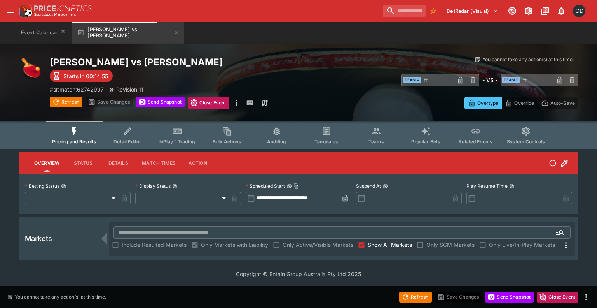
click at [238, 105] on icon "more" at bounding box center [236, 102] width 9 height 9
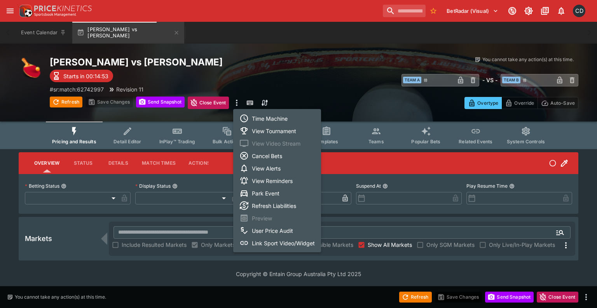
click at [282, 242] on li "Link Sport Video/Widget" at bounding box center [277, 242] width 88 height 12
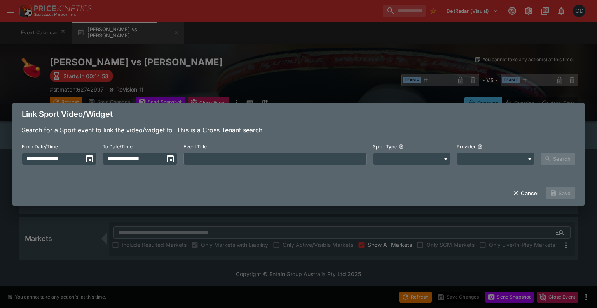
type input "**********"
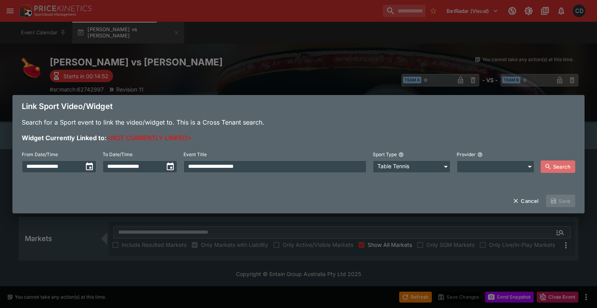
click at [552, 170] on button "Search" at bounding box center [558, 166] width 35 height 12
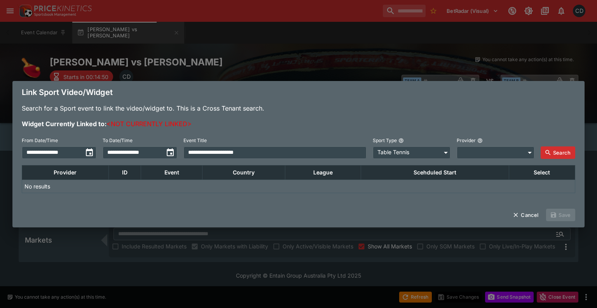
click at [230, 155] on input "**********" at bounding box center [275, 152] width 183 height 12
click at [557, 152] on button "Search" at bounding box center [558, 152] width 35 height 12
drag, startPoint x: 235, startPoint y: 156, endPoint x: 390, endPoint y: 174, distance: 156.2
click at [390, 174] on div "**********" at bounding box center [298, 152] width 572 height 99
type input "**"
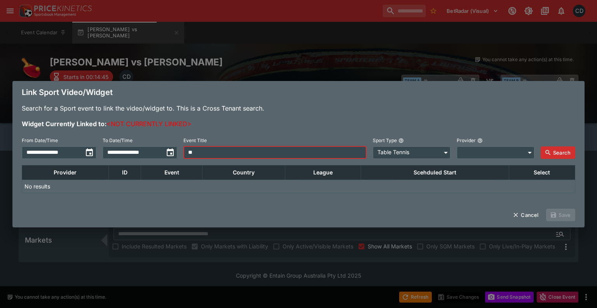
click at [566, 154] on button "Search" at bounding box center [558, 152] width 35 height 12
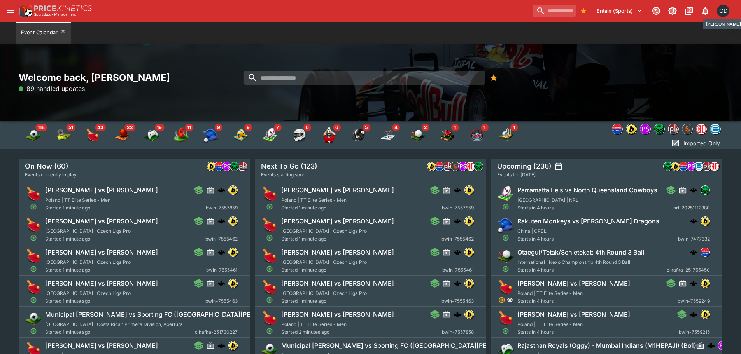
click at [721, 11] on div "CD" at bounding box center [723, 11] width 12 height 12
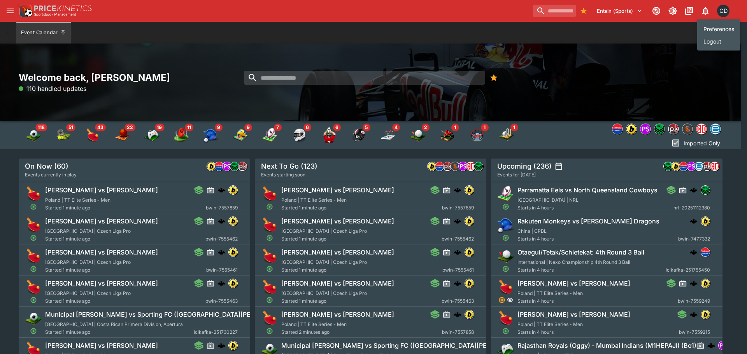
click at [712, 30] on li "Preferences" at bounding box center [718, 29] width 43 height 12
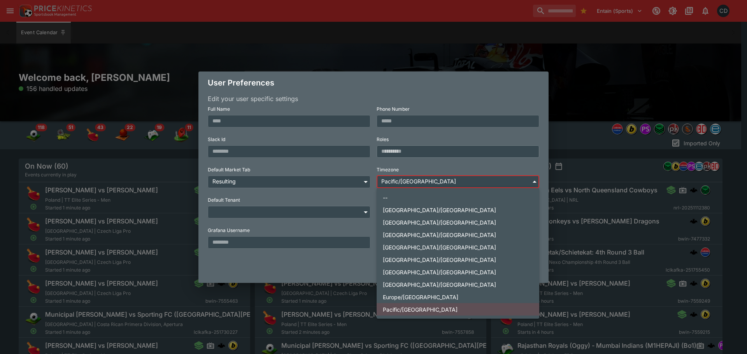
click at [421, 183] on body "Entain (Sports) 1 CD Event Calendar Welcome back, [PERSON_NAME] 156 handled upd…" at bounding box center [373, 221] width 747 height 443
click at [429, 223] on li "[GEOGRAPHIC_DATA]/[GEOGRAPHIC_DATA]" at bounding box center [457, 222] width 163 height 12
type input "**********"
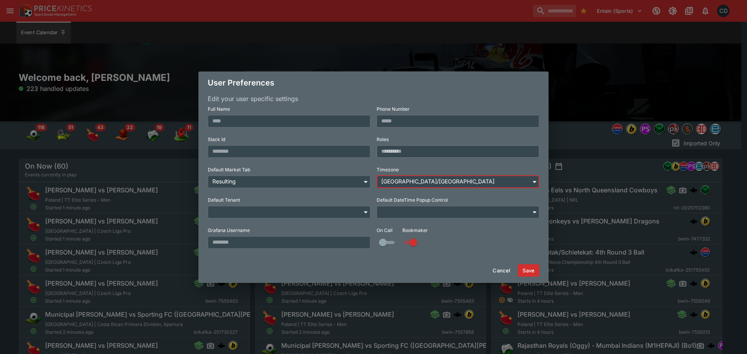
click at [532, 268] on button "Save" at bounding box center [528, 270] width 21 height 12
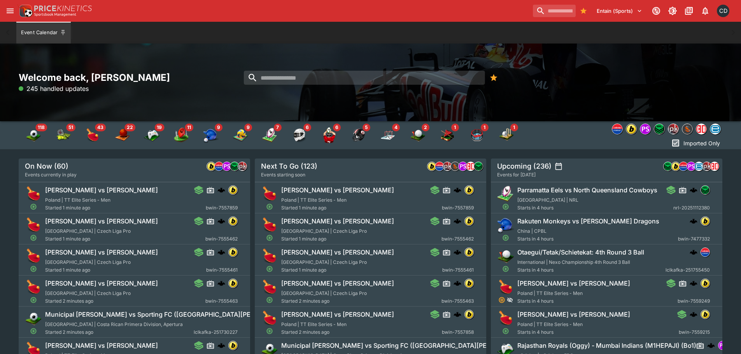
click at [7, 11] on icon "open drawer" at bounding box center [10, 11] width 7 height 5
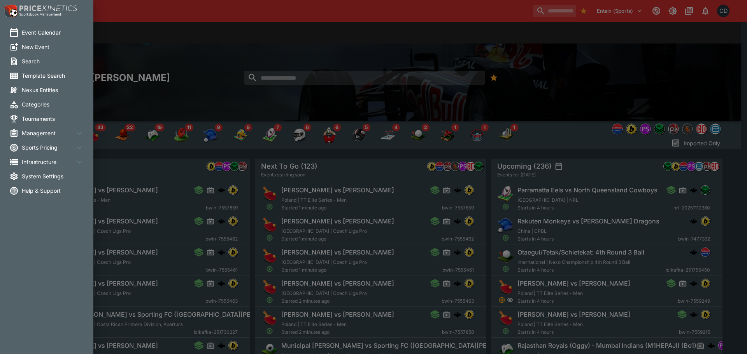
click at [54, 172] on li "System Settings" at bounding box center [46, 176] width 93 height 14
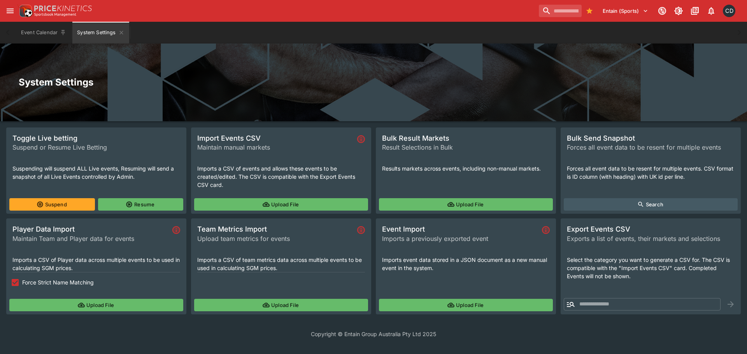
click at [727, 16] on div "CD" at bounding box center [729, 11] width 12 height 12
click at [710, 29] on li "Preferences" at bounding box center [718, 29] width 43 height 12
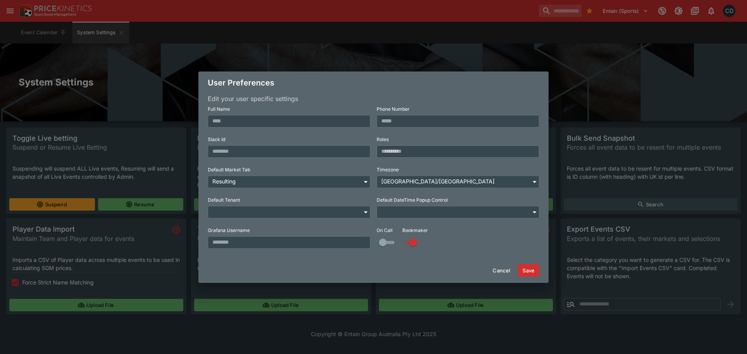
click at [651, 62] on div "**********" at bounding box center [373, 177] width 747 height 354
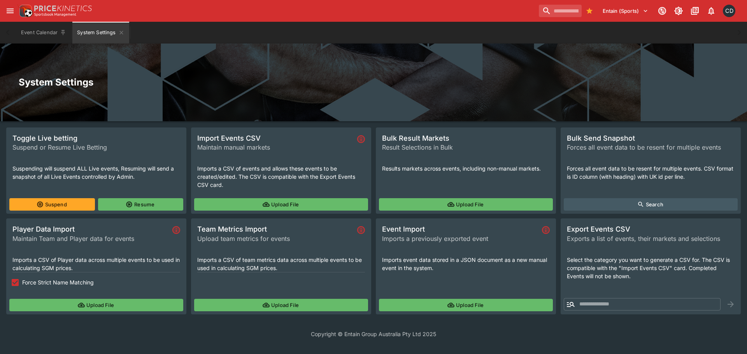
click at [230, 208] on button "Upload File" at bounding box center [281, 204] width 174 height 12
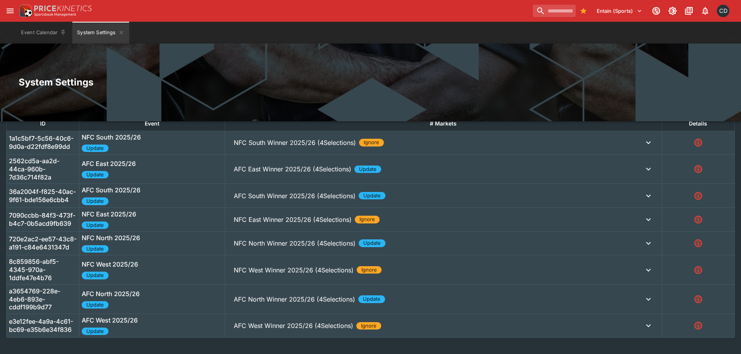
scroll to position [233, 0]
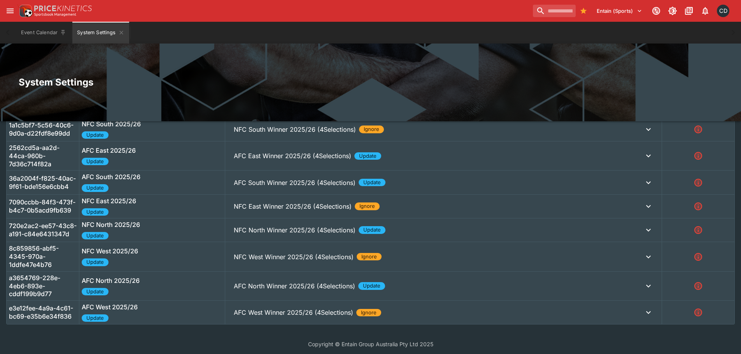
click at [261, 134] on p "AFC North Winner 2025/26 (4Selections)" at bounding box center [295, 129] width 122 height 9
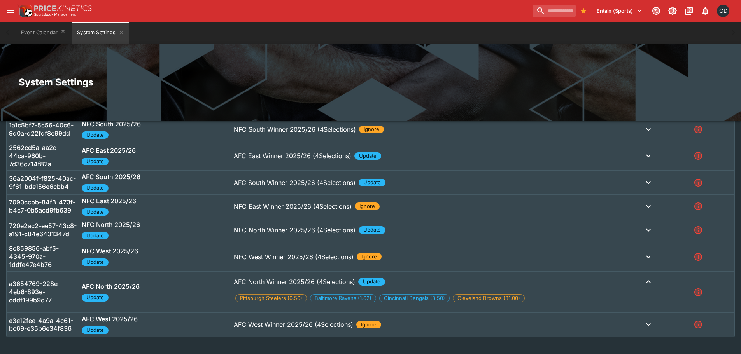
drag, startPoint x: 276, startPoint y: 240, endPoint x: 273, endPoint y: 185, distance: 54.5
click at [276, 137] on button "NFC North Winner 2025/26 (4Selections) Update" at bounding box center [444, 130] width 432 height 16
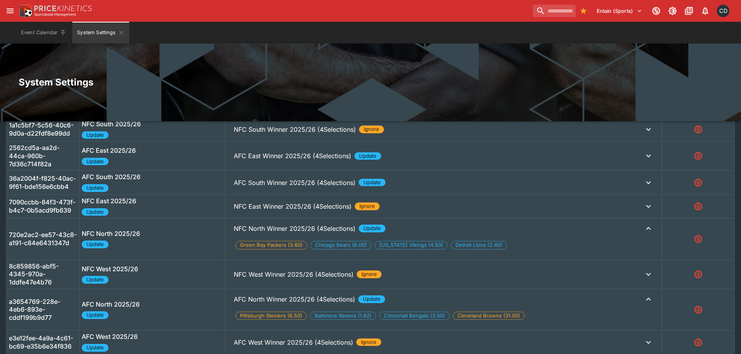
click at [264, 134] on p "AFC South Winner 2025/26 (4Selections)" at bounding box center [295, 129] width 122 height 9
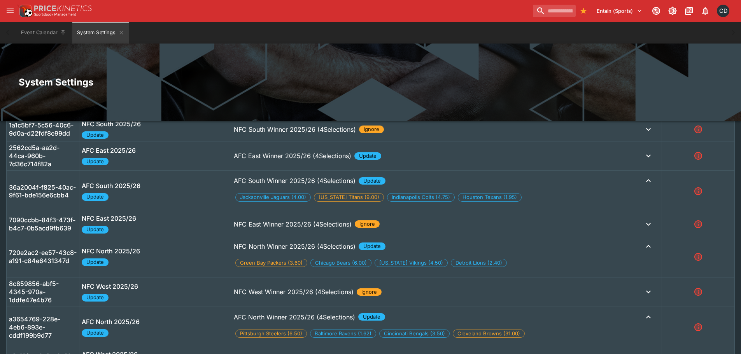
click at [257, 134] on p "AFC East Winner 2025/26 (4Selections)" at bounding box center [295, 129] width 122 height 9
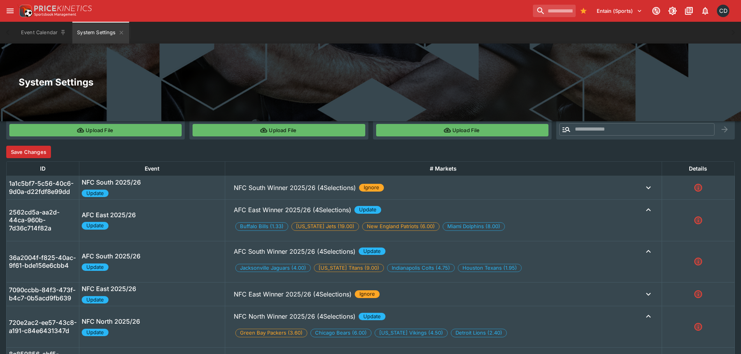
scroll to position [141, 0]
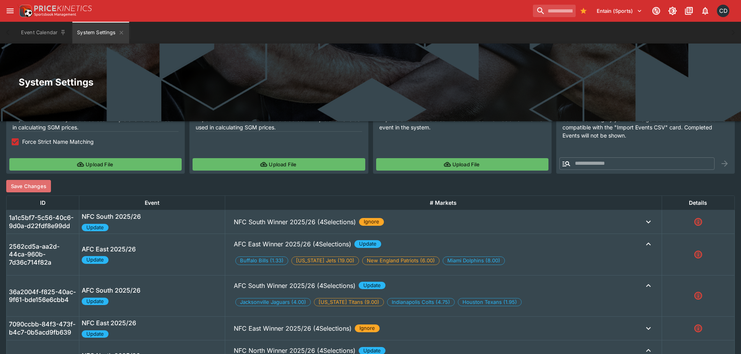
click at [43, 185] on button "Save Changes" at bounding box center [28, 186] width 45 height 12
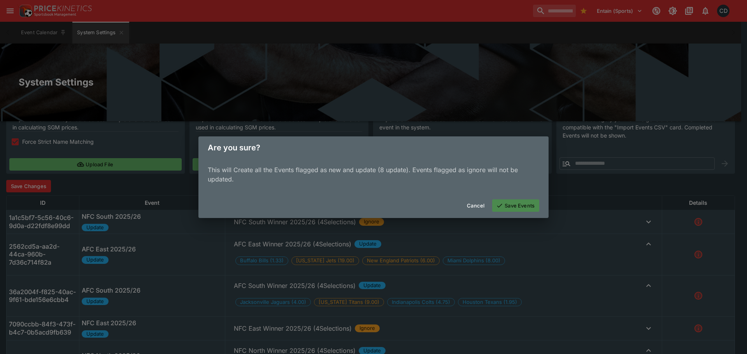
click at [518, 208] on button "Save Events" at bounding box center [515, 206] width 47 height 12
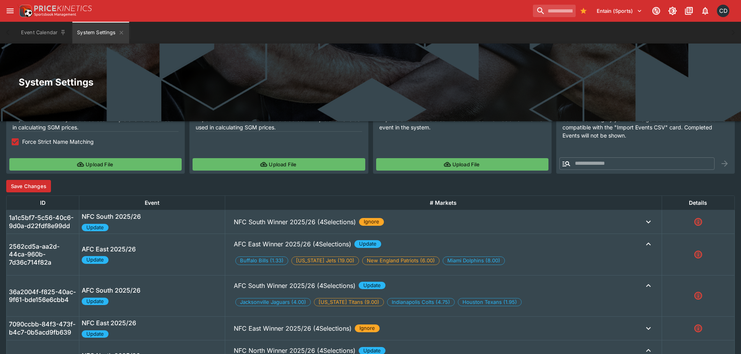
scroll to position [0, 0]
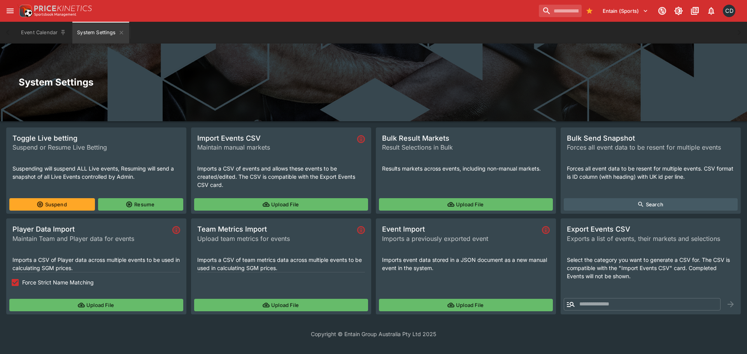
click at [273, 205] on button "Upload File" at bounding box center [281, 204] width 174 height 12
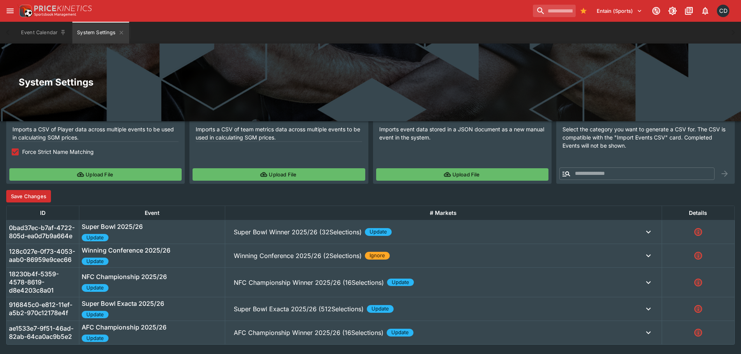
scroll to position [149, 0]
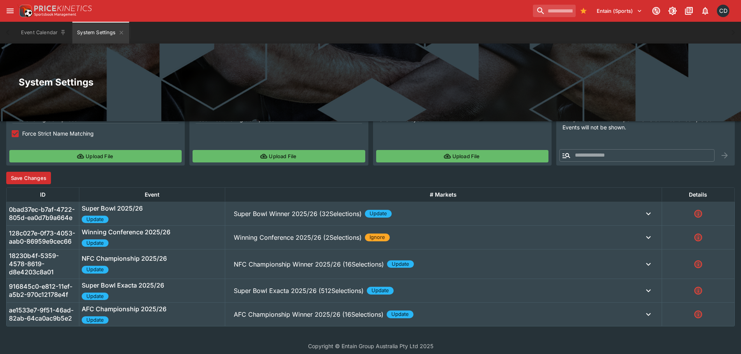
click at [291, 219] on p "AFC Championship Winner 2025/26 (16Selections)" at bounding box center [298, 213] width 128 height 9
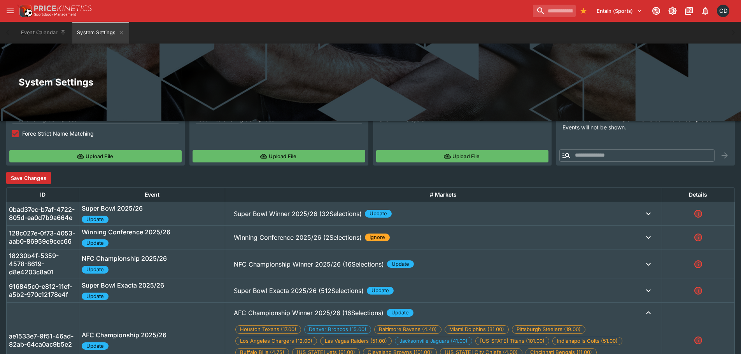
drag, startPoint x: 276, startPoint y: 289, endPoint x: 270, endPoint y: 277, distance: 13.9
click at [276, 219] on p "Super Bowl Exacta 2025/26 (512Selections)" at bounding box center [298, 213] width 128 height 9
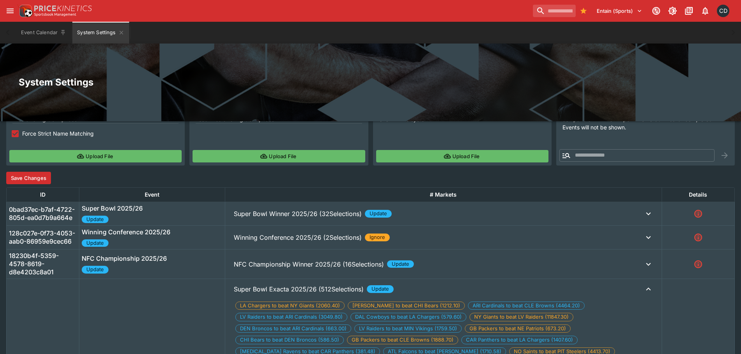
click at [265, 222] on button "NFC Championship Winner 2025/26 (16Selections) Update" at bounding box center [444, 214] width 432 height 16
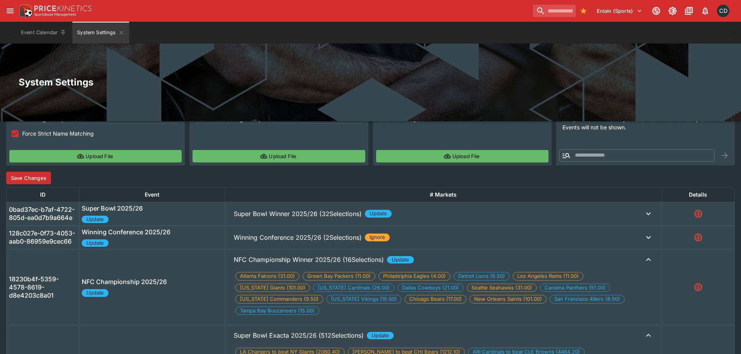
click at [265, 219] on p "Winning Conference 2025/26 (2Selections)" at bounding box center [298, 213] width 128 height 9
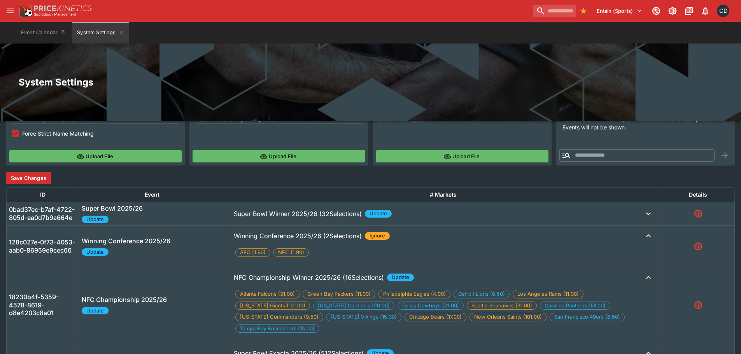
click at [264, 216] on p "Super Bowl Winner 2025/26 (32Selections)" at bounding box center [298, 213] width 128 height 9
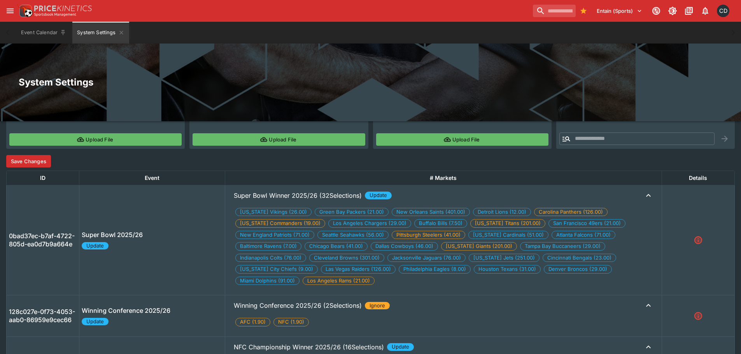
scroll to position [152, 0]
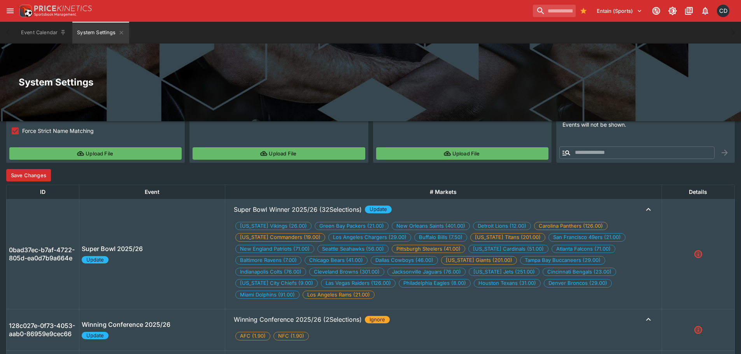
click at [37, 175] on button "Save Changes" at bounding box center [28, 175] width 45 height 12
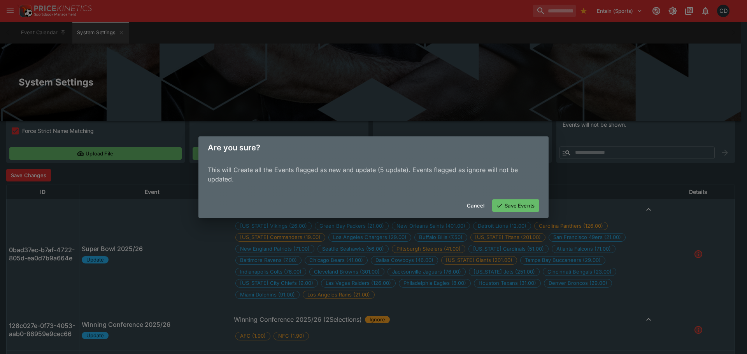
click at [508, 207] on button "Save Events" at bounding box center [515, 206] width 47 height 12
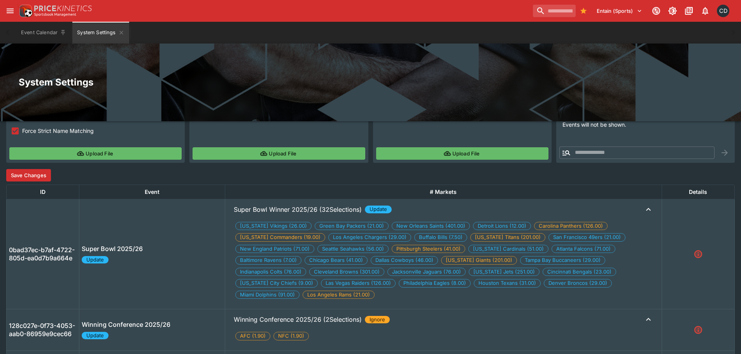
scroll to position [0, 0]
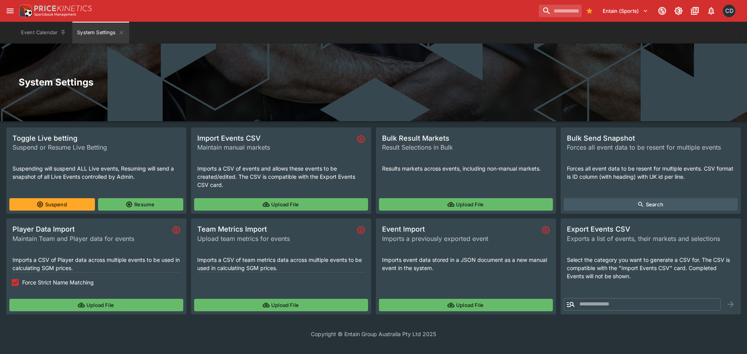
click at [246, 206] on button "Upload File" at bounding box center [281, 204] width 174 height 12
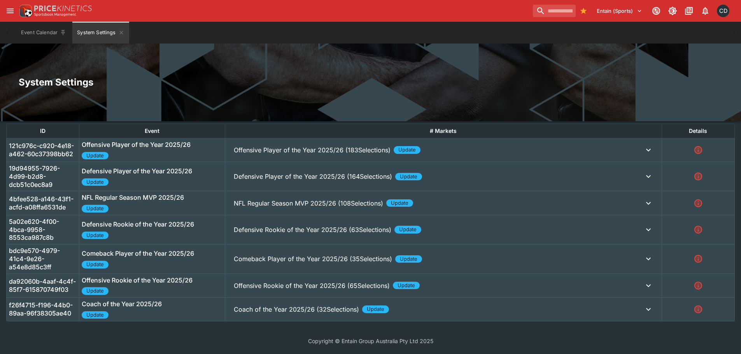
scroll to position [213, 0]
click at [289, 154] on p "Coach of the Year 2025/26 (32Selections)" at bounding box center [312, 149] width 157 height 9
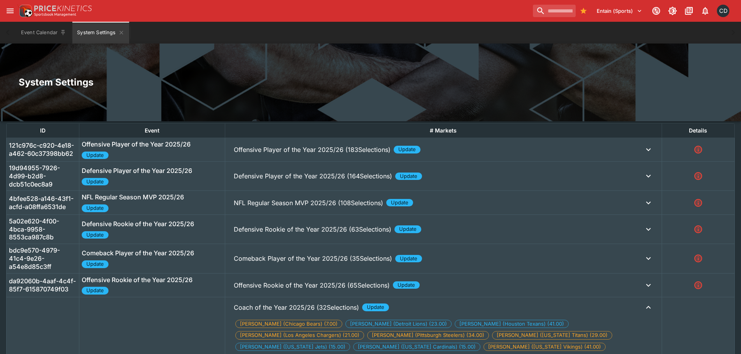
click at [282, 154] on p "Offensive Rookie of the Year 2025/26 (65Selections)" at bounding box center [312, 149] width 157 height 9
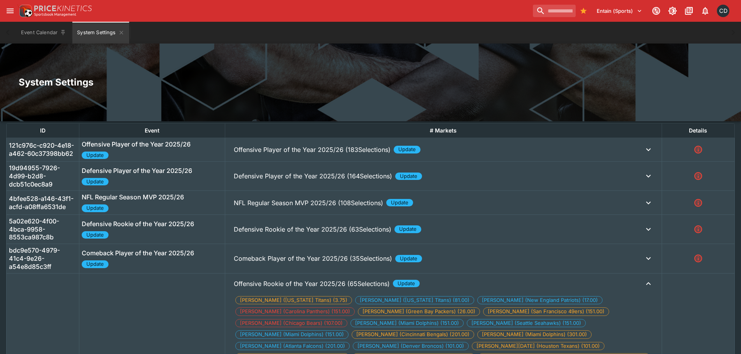
click at [275, 154] on p "Comeback Player of the Year 2025/26 (35Selections)" at bounding box center [312, 149] width 157 height 9
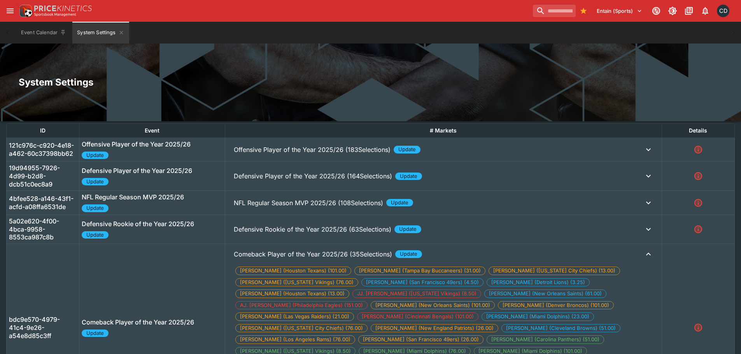
click at [269, 154] on p "Defensive Rookie of the Year 2025/26 (63Selections)" at bounding box center [312, 149] width 157 height 9
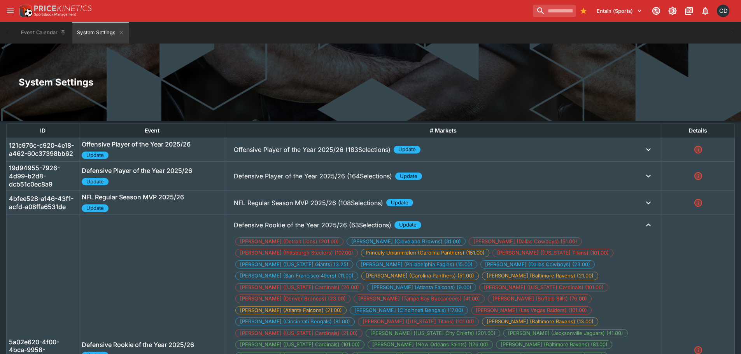
drag, startPoint x: 261, startPoint y: 202, endPoint x: 259, endPoint y: 184, distance: 18.0
click at [261, 154] on p "NFL Regular Season MVP 2025/26 (108Selections)" at bounding box center [312, 149] width 157 height 9
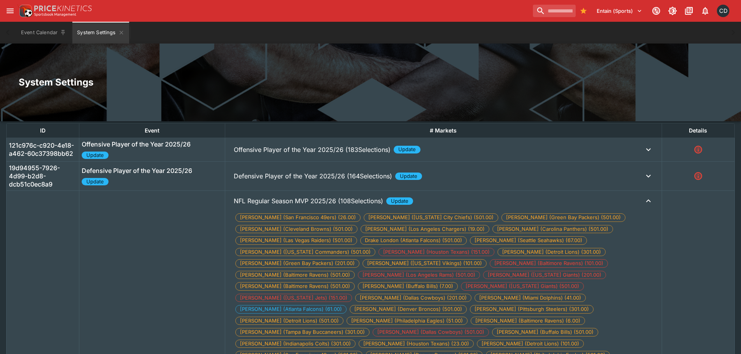
click at [258, 158] on button "Defensive Player of the Year 2025/26 (164Selections) Update" at bounding box center [444, 150] width 432 height 16
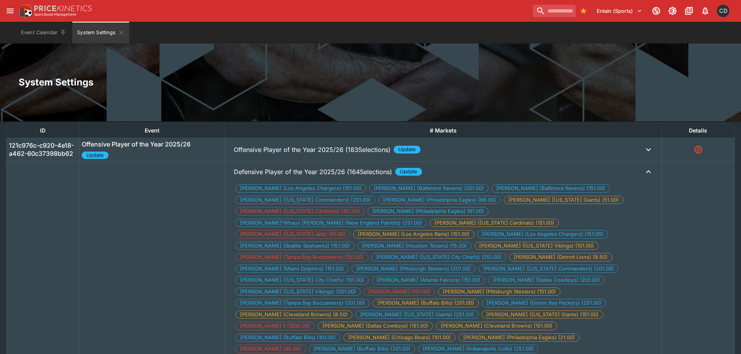
click at [251, 150] on p "Offensive Player of the Year 2025/26 (183Selections)" at bounding box center [312, 149] width 157 height 9
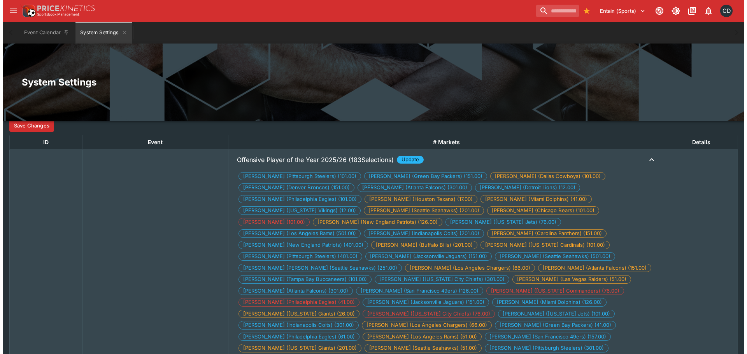
scroll to position [151, 0]
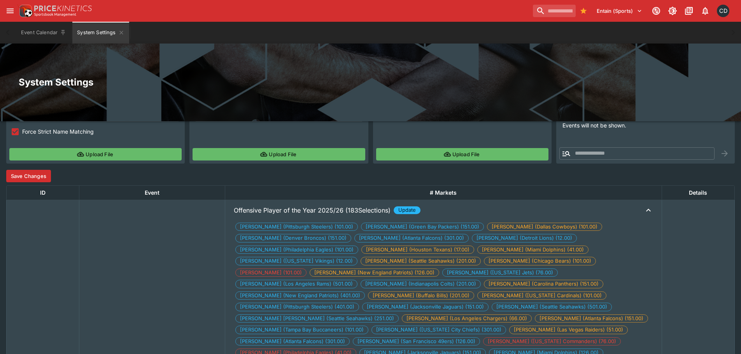
click at [39, 175] on button "Save Changes" at bounding box center [28, 176] width 45 height 12
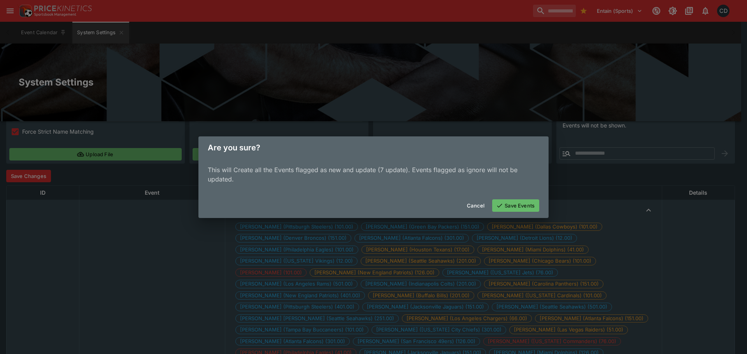
click at [471, 204] on button "Cancel" at bounding box center [475, 206] width 27 height 12
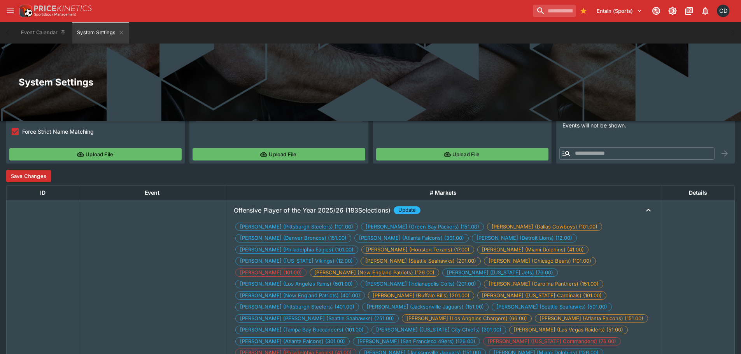
click at [35, 177] on button "Save Changes" at bounding box center [28, 176] width 45 height 12
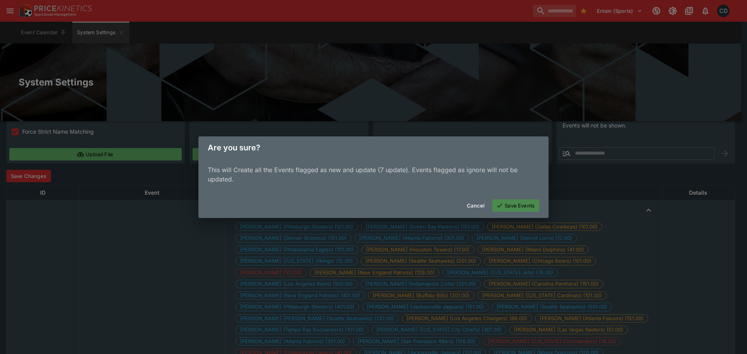
click at [517, 204] on button "Save Events" at bounding box center [515, 206] width 47 height 12
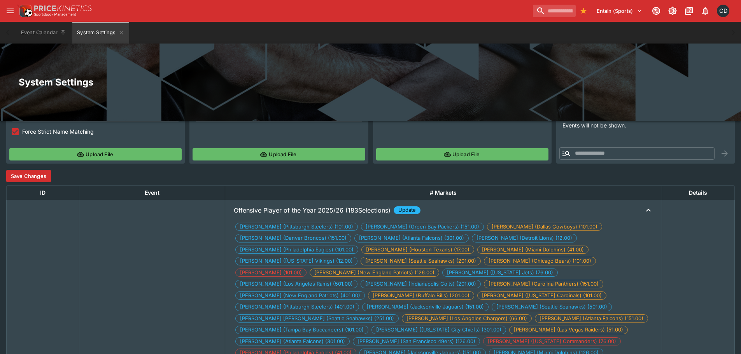
scroll to position [0, 0]
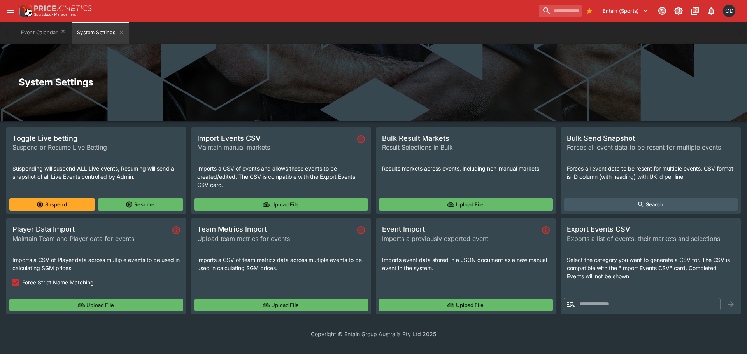
click at [275, 200] on button "Upload File" at bounding box center [281, 204] width 174 height 12
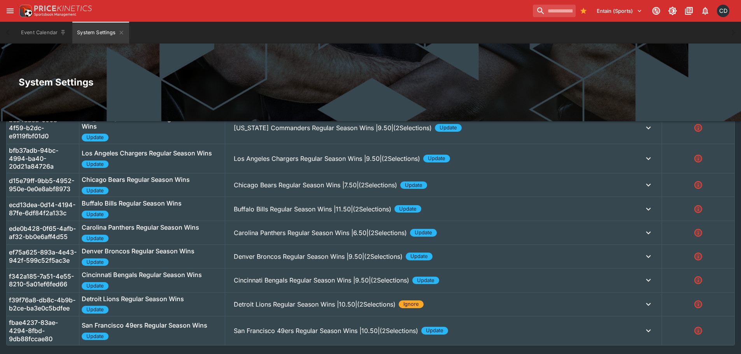
scroll to position [883, 0]
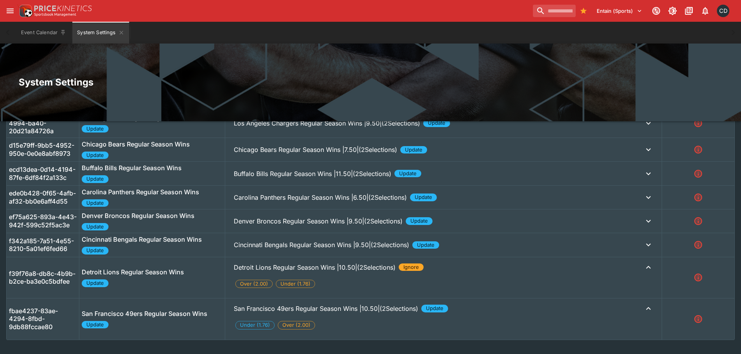
drag, startPoint x: 272, startPoint y: 261, endPoint x: 272, endPoint y: 253, distance: 7.8
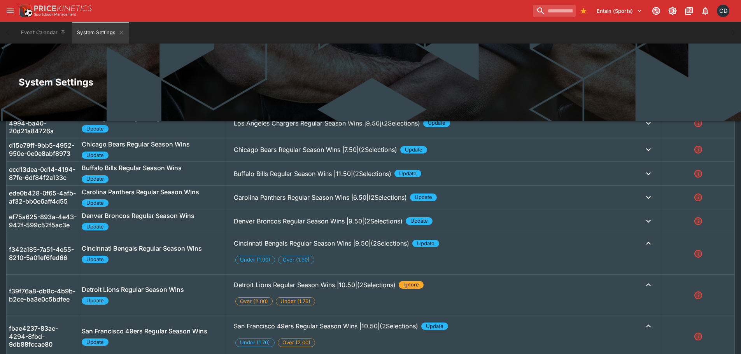
drag, startPoint x: 264, startPoint y: 233, endPoint x: 266, endPoint y: 228, distance: 5.3
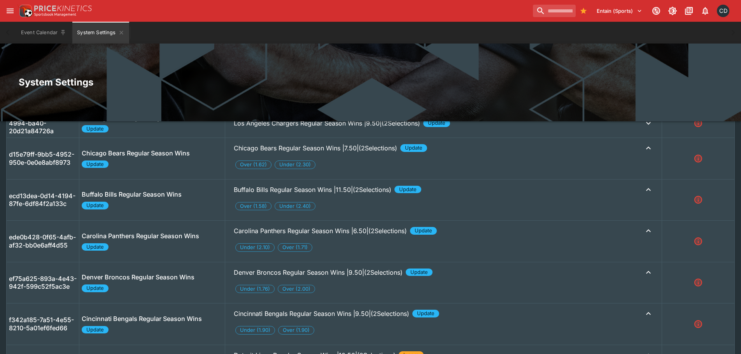
click at [275, 138] on td "Los Angeles Chargers Regular Season Wins |9.50|(2Selections) Update Under (1.76…" at bounding box center [443, 123] width 437 height 29
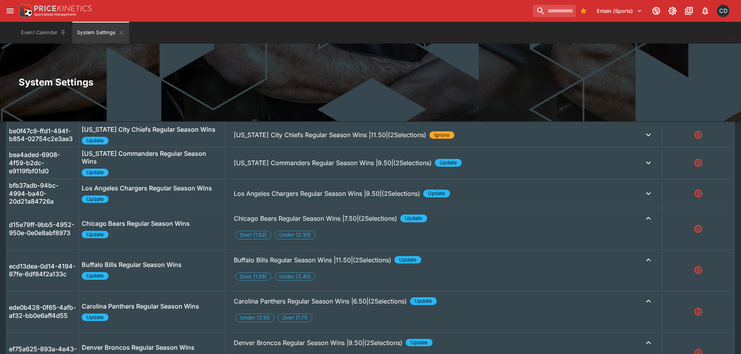
scroll to position [805, 0]
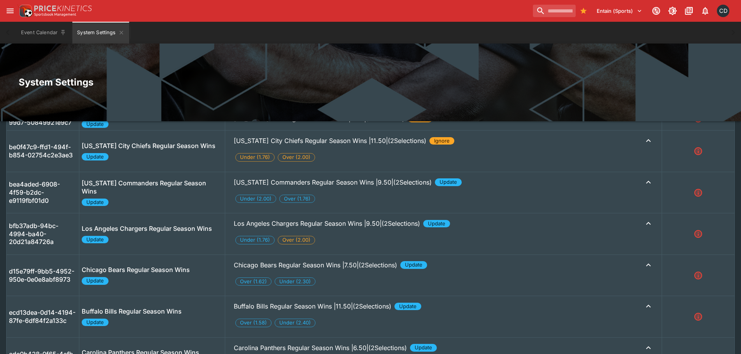
scroll to position [727, 0]
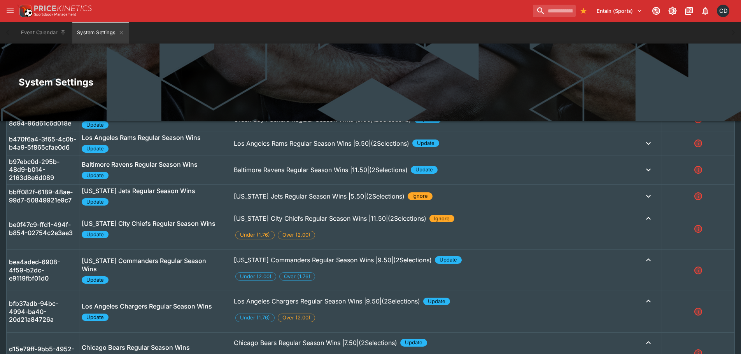
drag, startPoint x: 266, startPoint y: 198, endPoint x: 264, endPoint y: 187, distance: 11.1
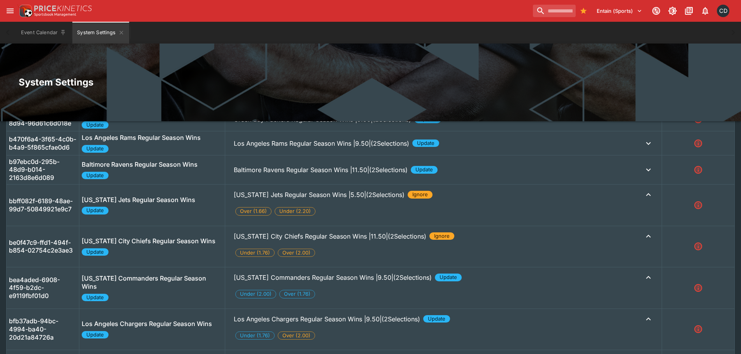
drag, startPoint x: 260, startPoint y: 177, endPoint x: 255, endPoint y: 149, distance: 28.4
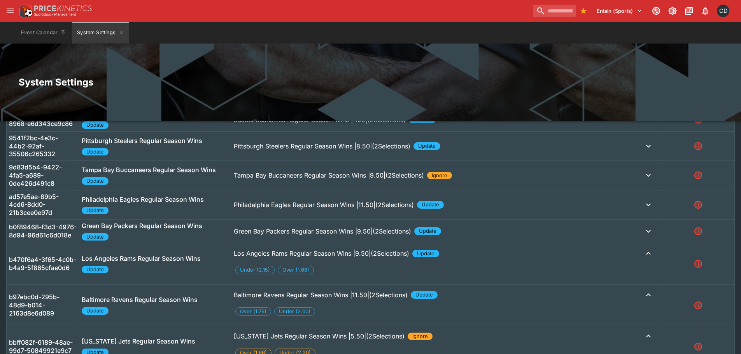
scroll to position [611, 0]
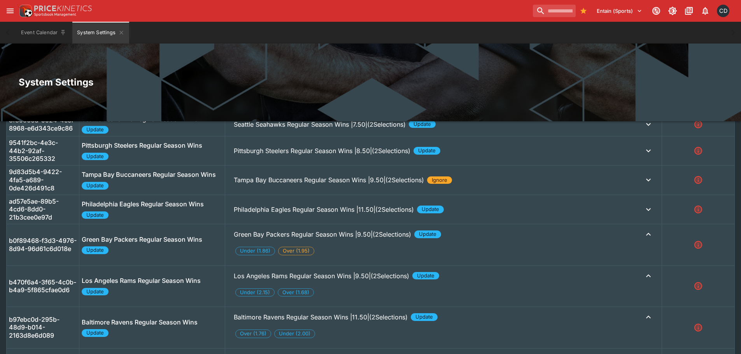
drag, startPoint x: 256, startPoint y: 208, endPoint x: 257, endPoint y: 189, distance: 18.7
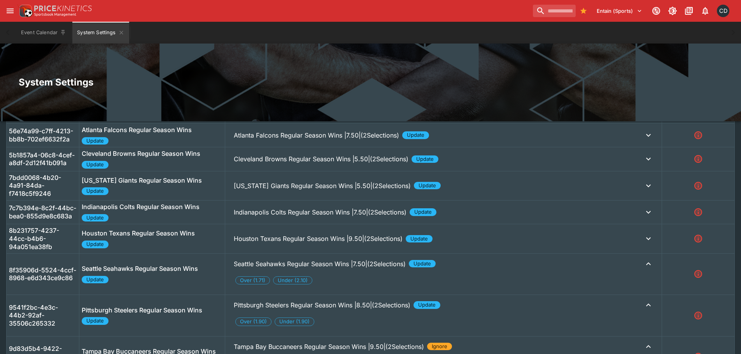
scroll to position [455, 0]
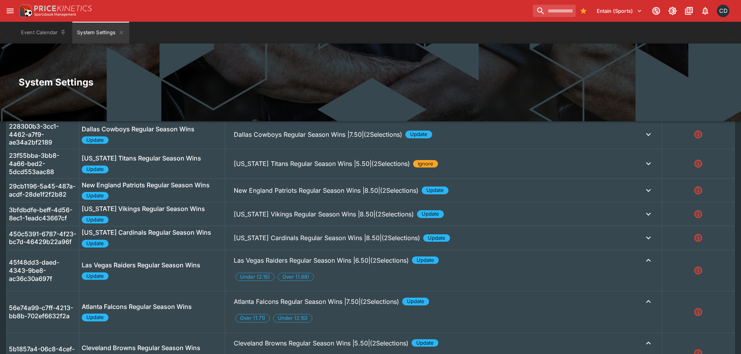
scroll to position [299, 0]
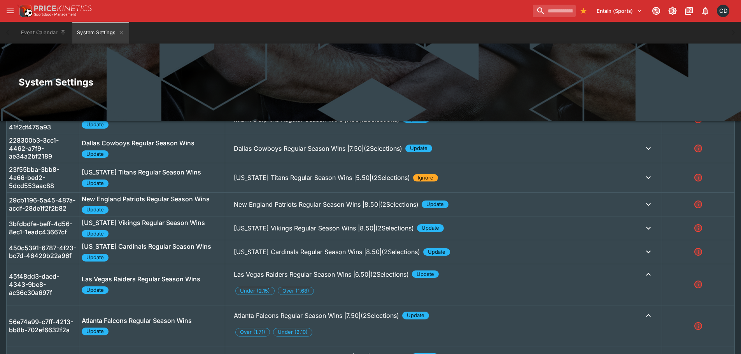
click at [253, 71] on p "Arizona Cardinals Regular Season Wins |8.50|(2Selections)" at bounding box center [323, 65] width 179 height 9
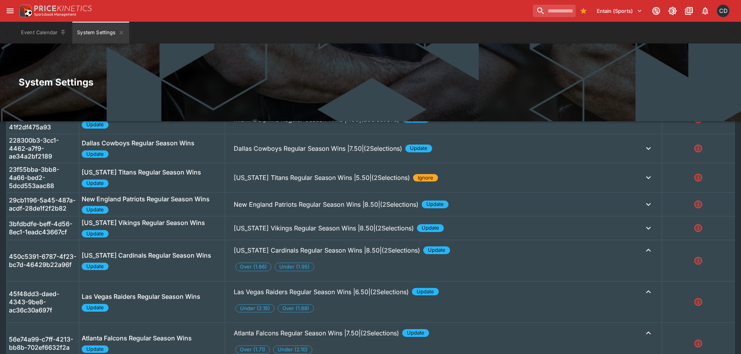
drag, startPoint x: 254, startPoint y: 234, endPoint x: 250, endPoint y: 201, distance: 33.6
click at [254, 71] on p "Minnesota Vikings Regular Season Wins |8.50|(2Selections)" at bounding box center [323, 65] width 179 height 9
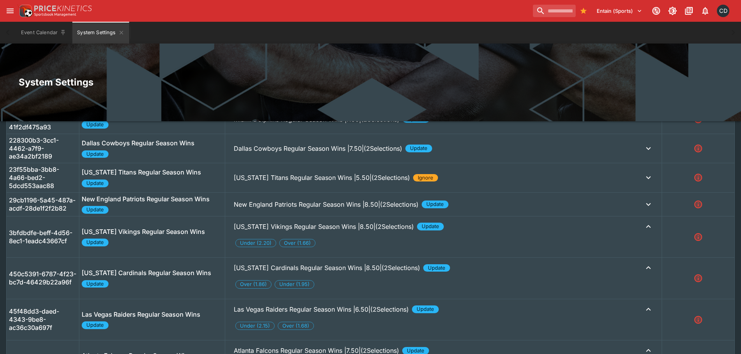
click at [251, 71] on p "New England Patriots Regular Season Wins |8.50|(2Selections)" at bounding box center [323, 65] width 179 height 9
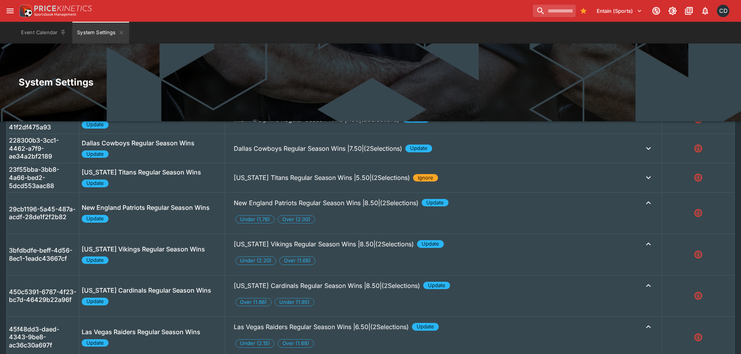
drag, startPoint x: 250, startPoint y: 192, endPoint x: 247, endPoint y: 174, distance: 18.1
click at [250, 189] on td "Tennessee Titans Regular Season Wins |5.50|(2Selections) Ignore Over (1.71) Und…" at bounding box center [443, 177] width 437 height 29
click at [250, 71] on p "Tennessee Titans Regular Season Wins |5.50|(2Selections)" at bounding box center [323, 65] width 179 height 9
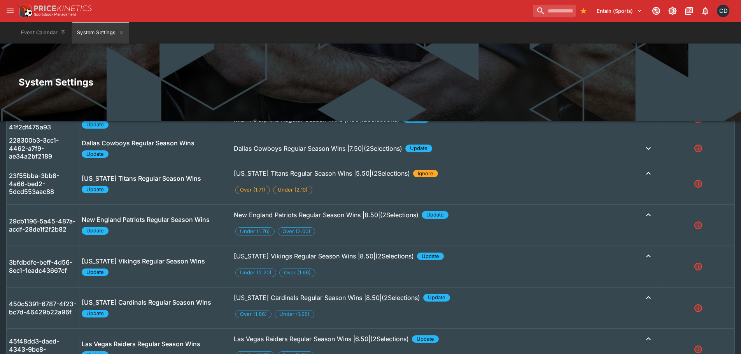
drag, startPoint x: 248, startPoint y: 155, endPoint x: 250, endPoint y: 147, distance: 7.6
click at [248, 71] on p "Dallas Cowboys Regular Season Wins |7.50|(2Selections)" at bounding box center [323, 65] width 179 height 9
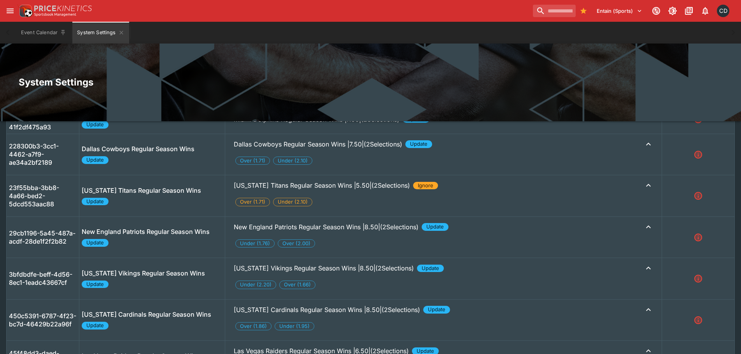
drag, startPoint x: 246, startPoint y: 130, endPoint x: 250, endPoint y: 136, distance: 7.7
click at [245, 74] on button "Miami Dolphins Regular Season Wins |7.50|(2Selections) Update" at bounding box center [444, 66] width 432 height 16
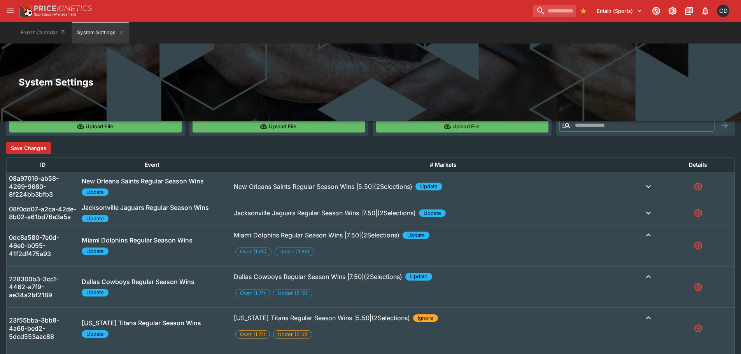
scroll to position [144, 0]
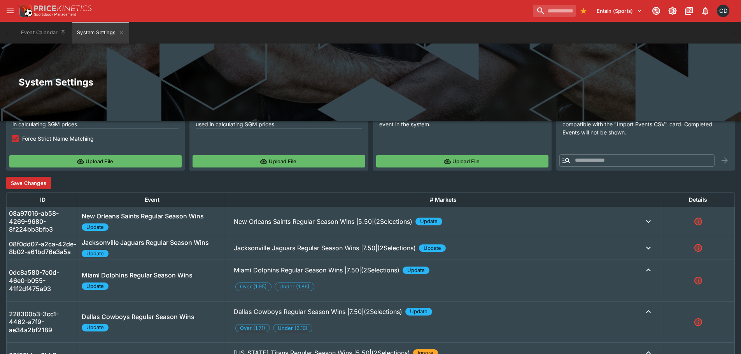
click at [263, 226] on p "Jacksonville Jaguars Regular Season Wins |7.50|(2Selections)" at bounding box center [323, 221] width 179 height 9
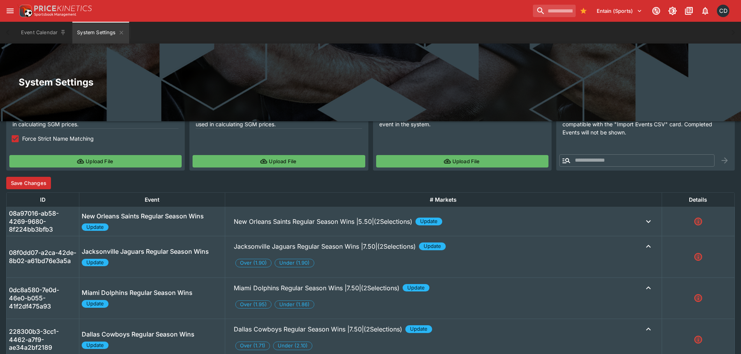
click at [255, 226] on p "New Orleans Saints Regular Season Wins |5.50|(2Selections)" at bounding box center [323, 221] width 179 height 9
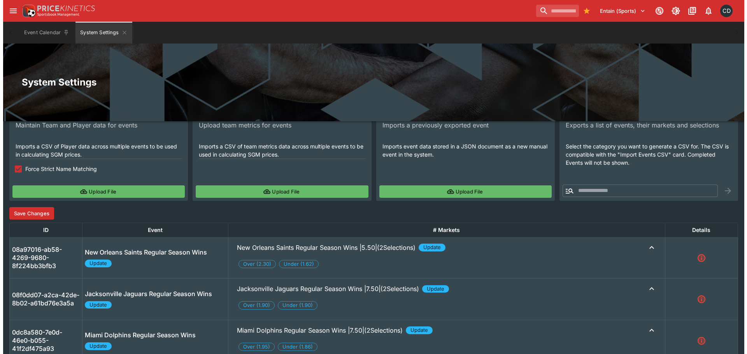
scroll to position [0, 0]
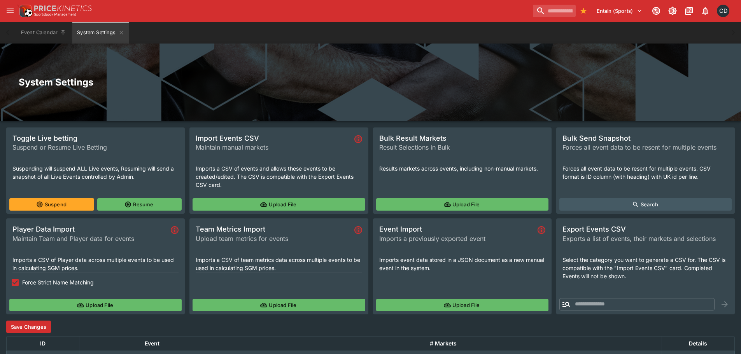
click at [39, 332] on button "Save Changes" at bounding box center [28, 327] width 45 height 12
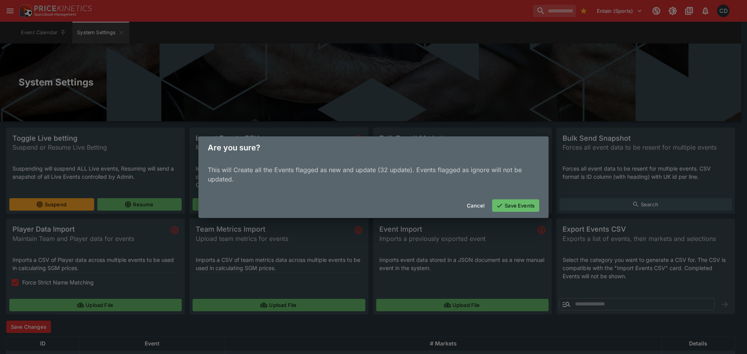
click at [509, 205] on button "Save Events" at bounding box center [515, 206] width 47 height 12
